Goal: Complete application form: Complete application form

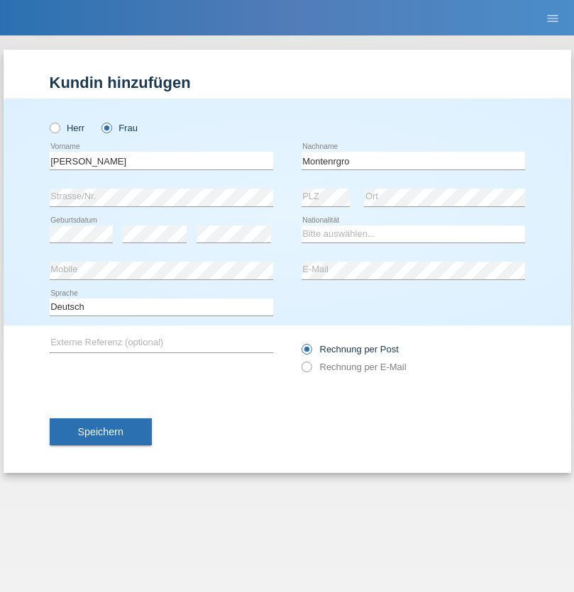
type input "Montenrgro"
select select "ES"
select select "C"
select select "21"
select select "05"
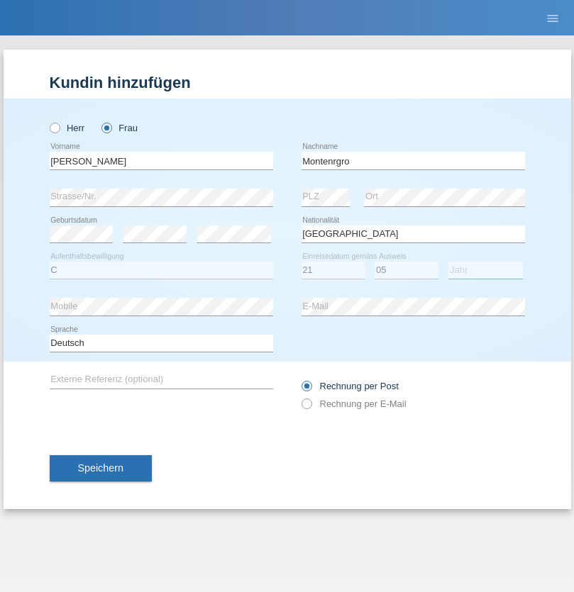
select select "1960"
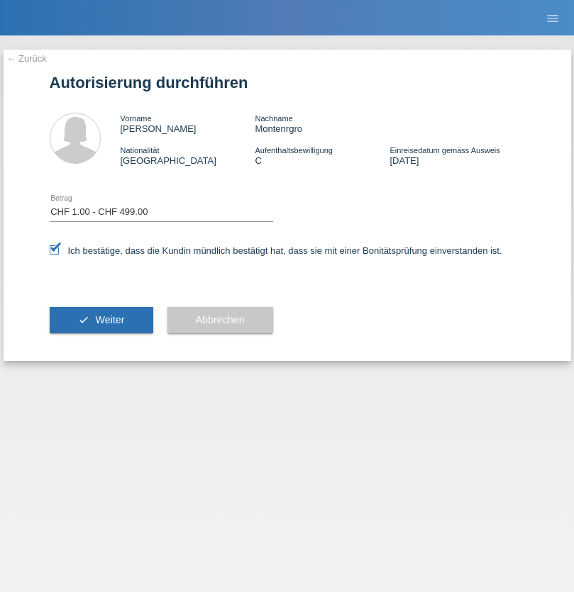
select select "1"
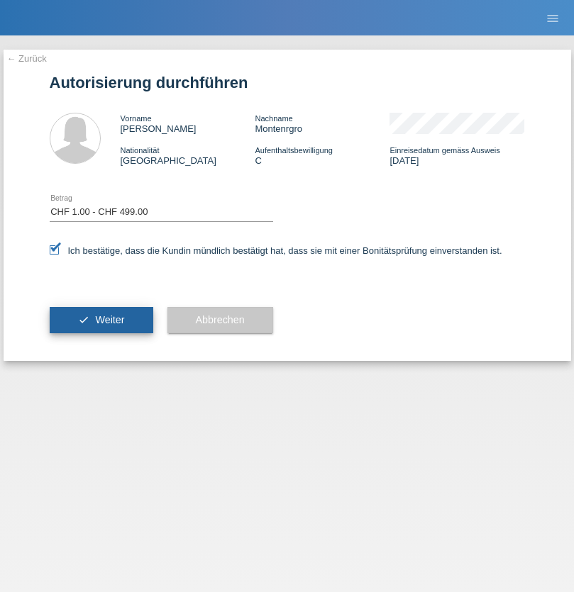
click at [101, 320] on span "Weiter" at bounding box center [109, 319] width 29 height 11
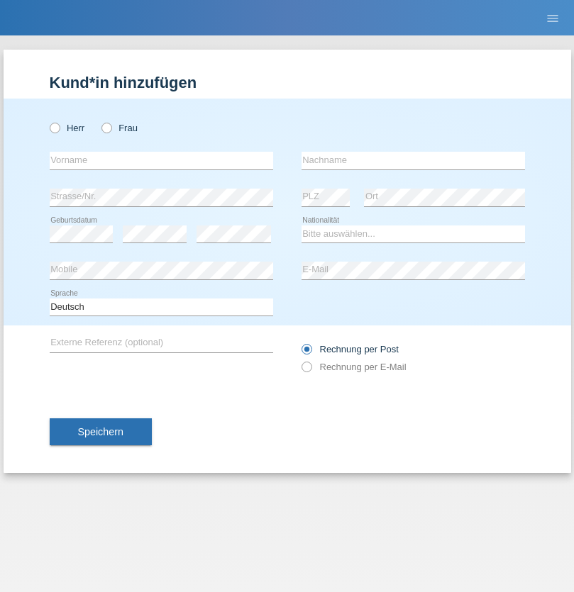
radio input "true"
click at [161, 160] on input "text" at bounding box center [161, 161] width 223 height 18
type input "Shanas"
click at [413, 160] on input "text" at bounding box center [412, 161] width 223 height 18
type input "Baranati"
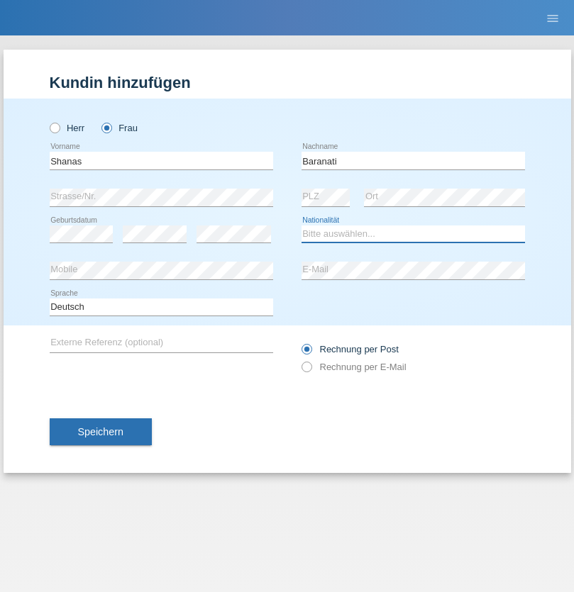
select select "CH"
